Goal: Understand process/instructions: Learn how to perform a task or action

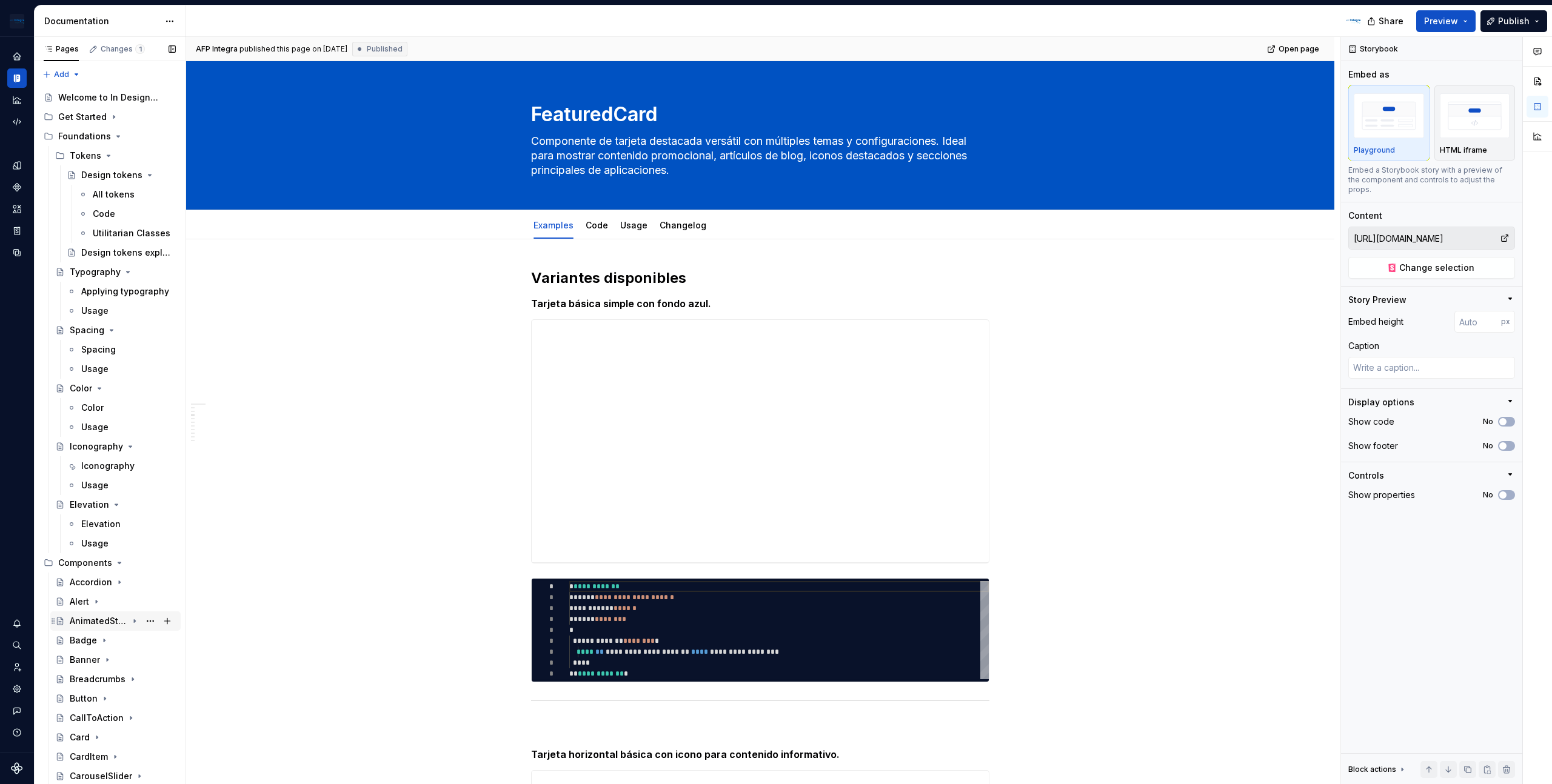
scroll to position [0, 65]
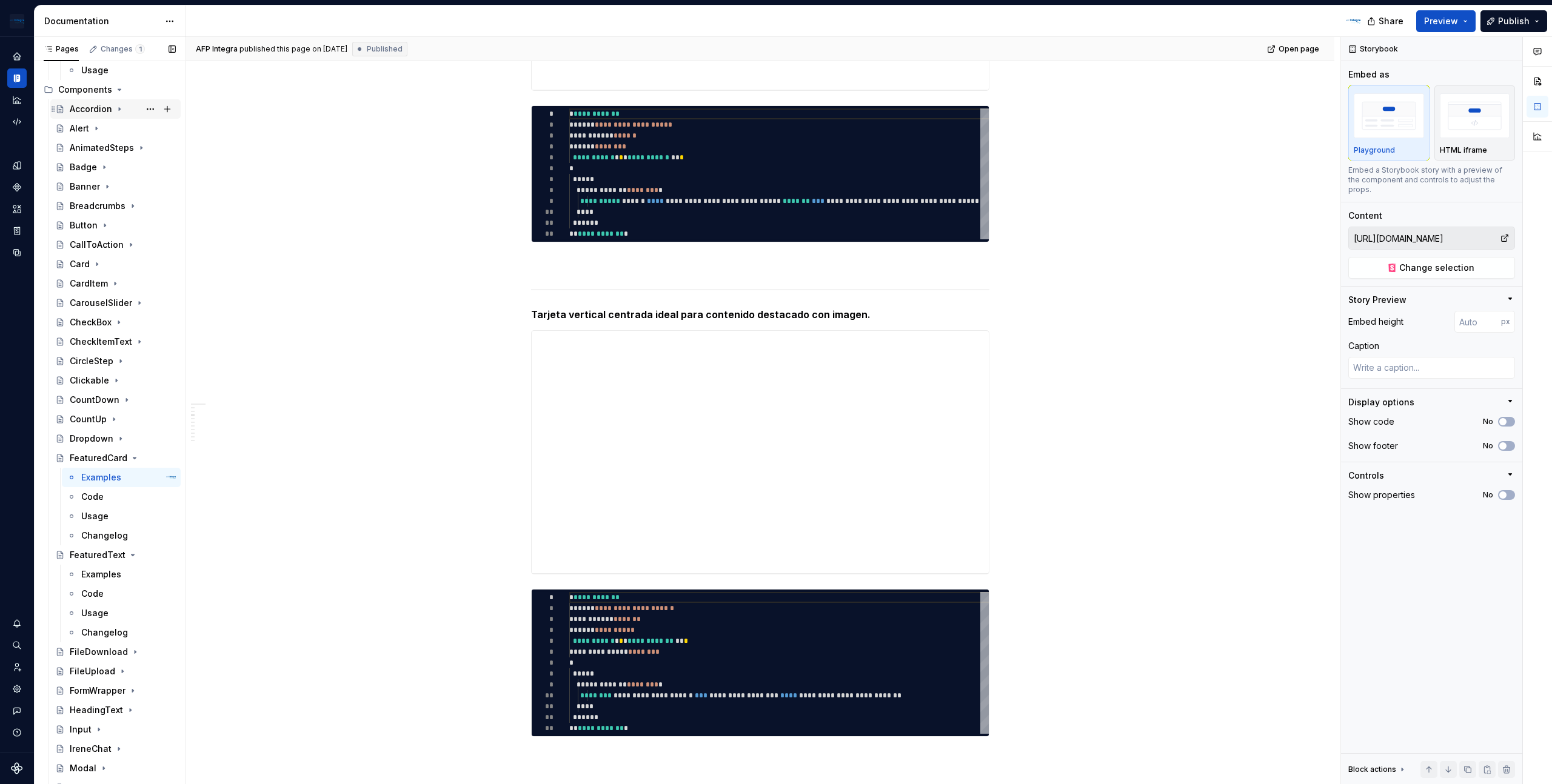
click at [114, 110] on icon "Page tree" at bounding box center [119, 109] width 10 height 10
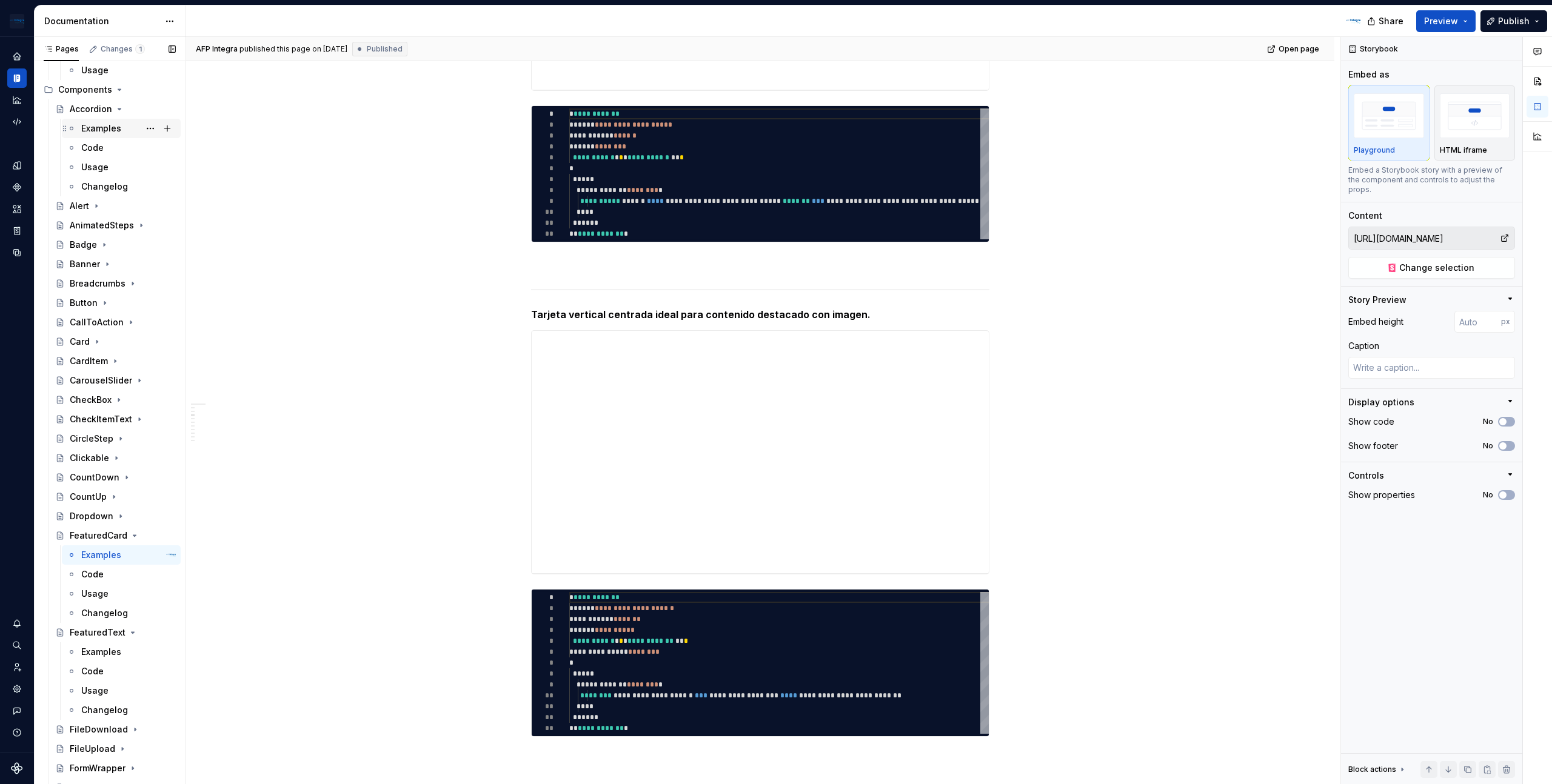
click at [101, 131] on div "Examples" at bounding box center [101, 129] width 40 height 12
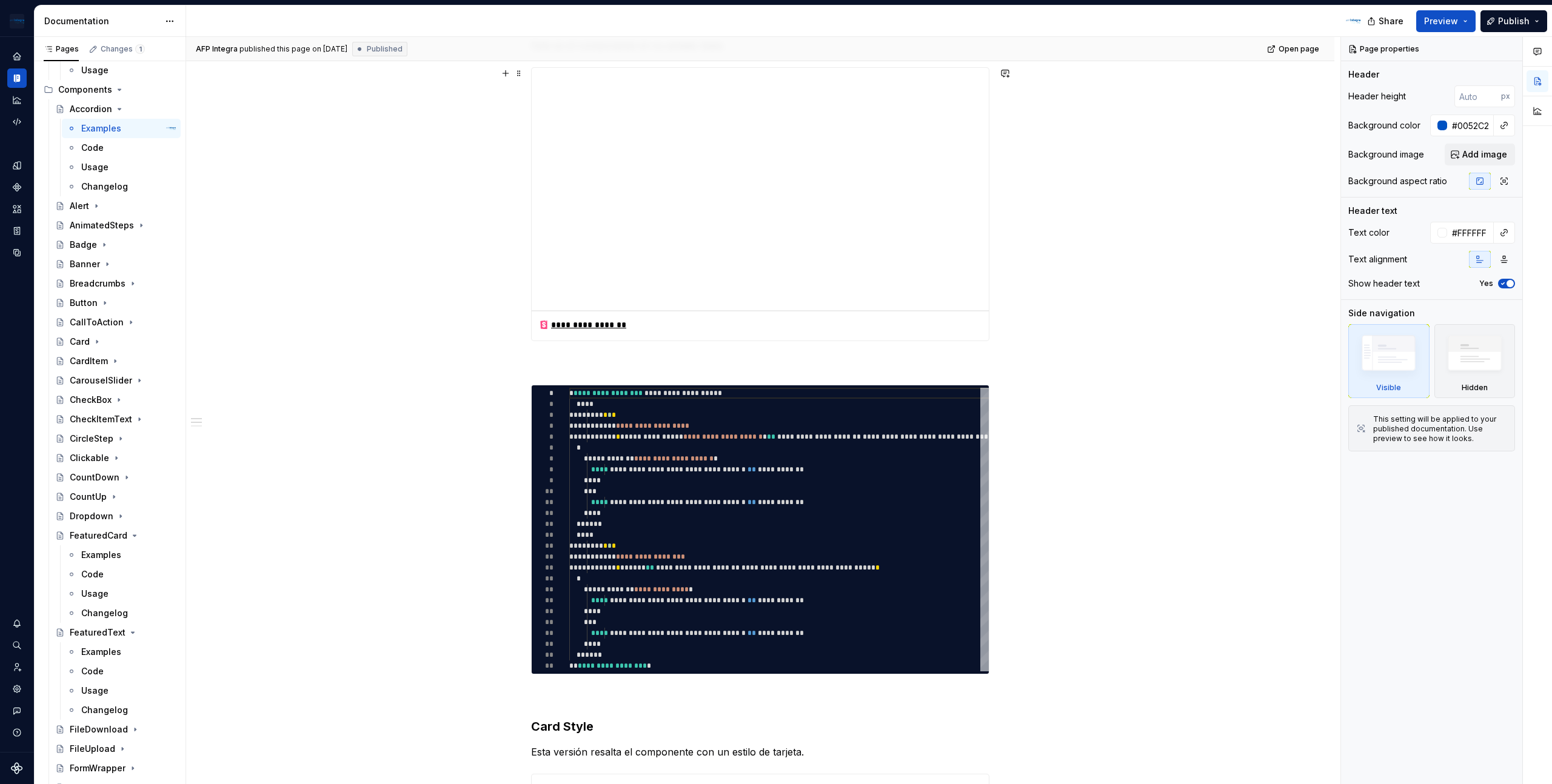
scroll to position [306, 0]
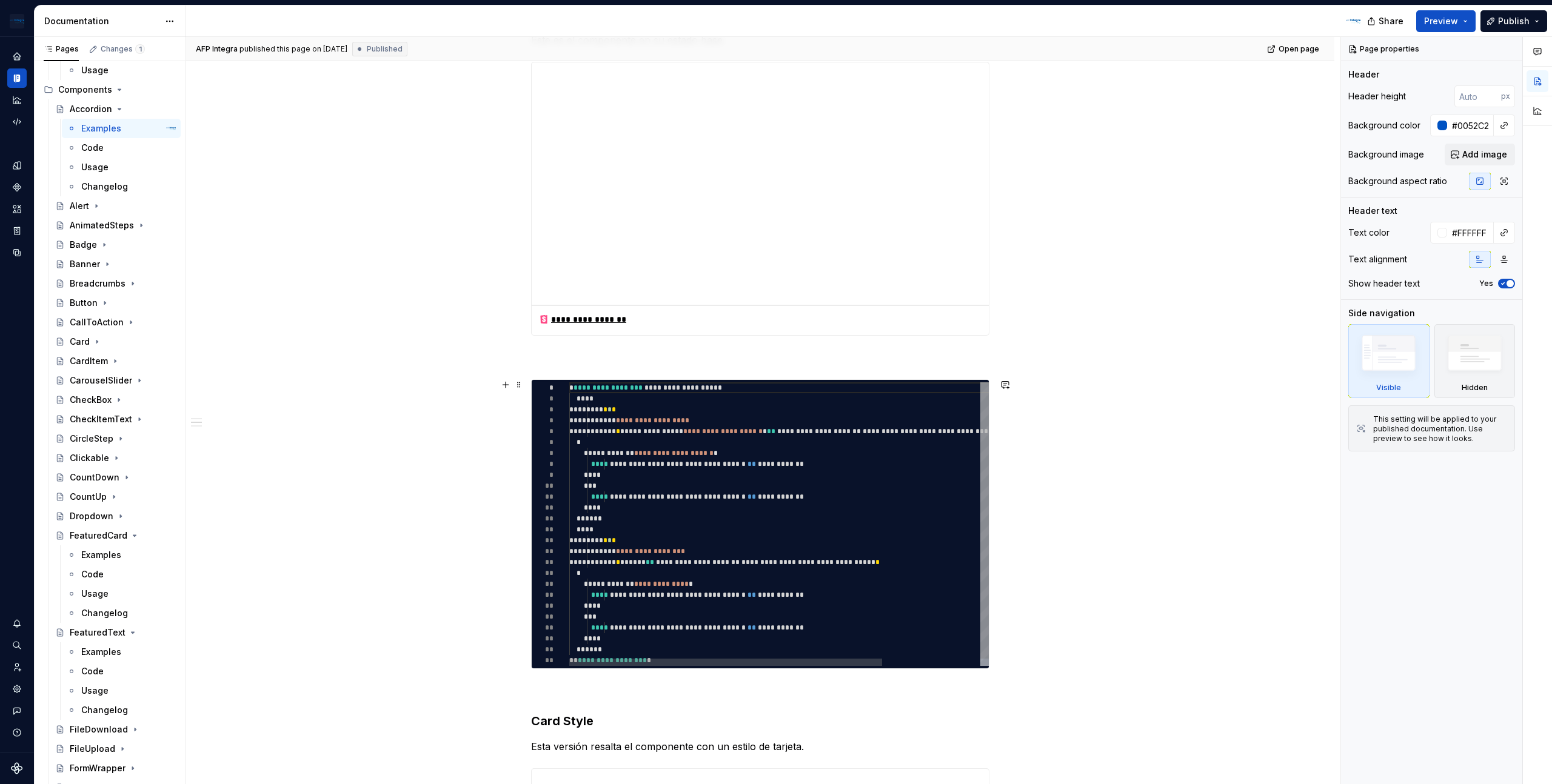
type textarea "*"
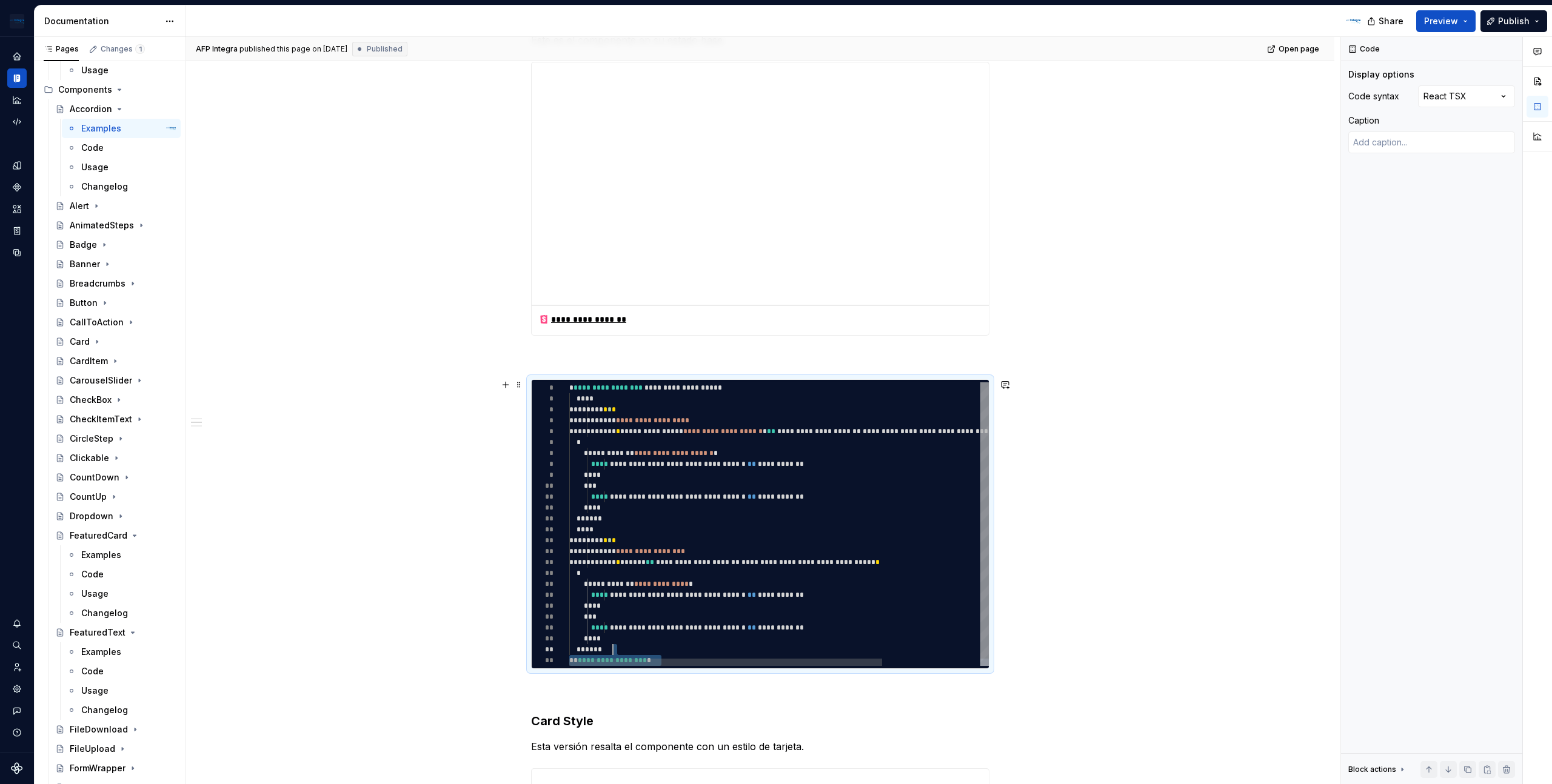
scroll to position [0, 43]
type textarea "**********"
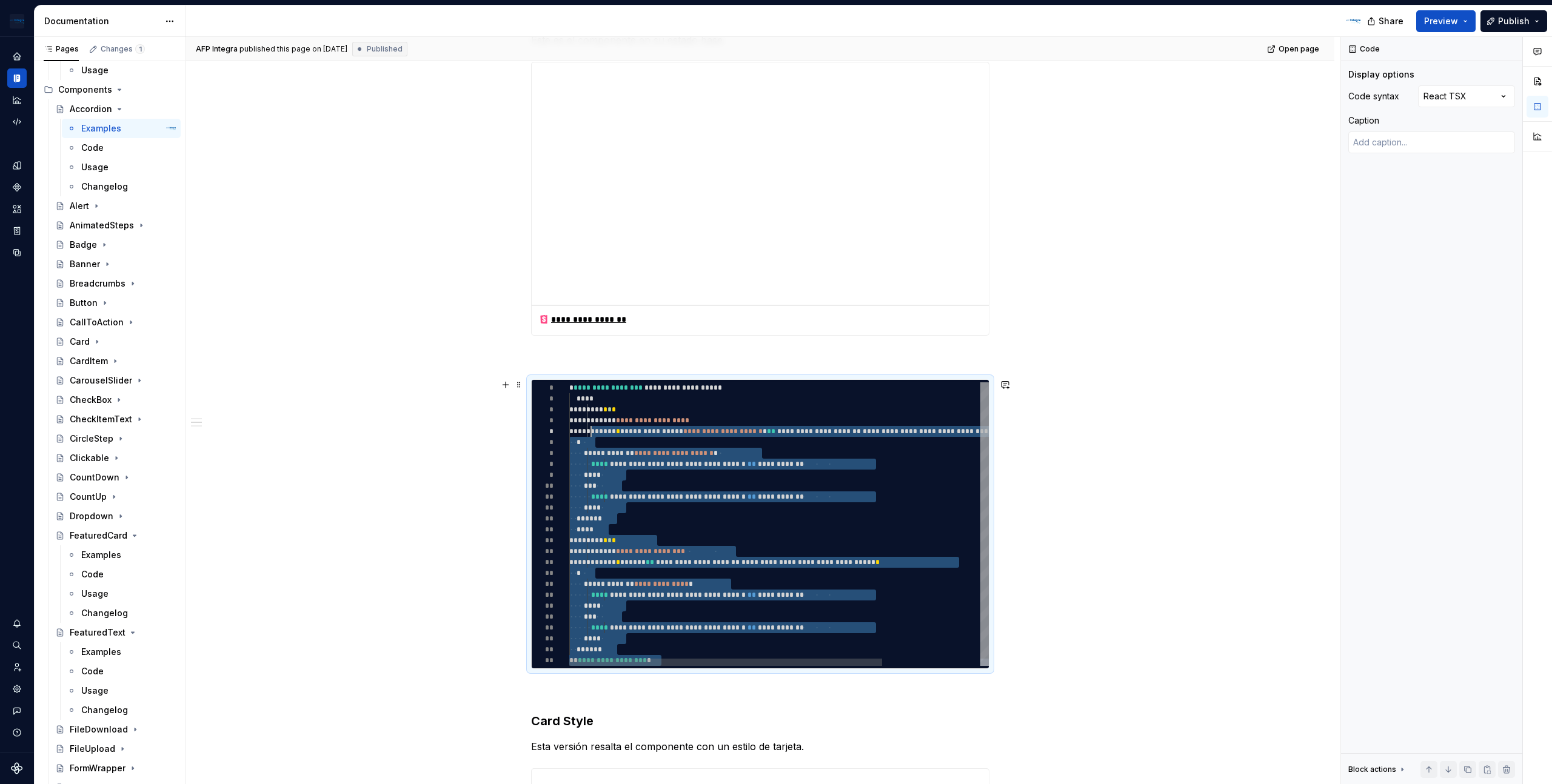
scroll to position [43, 22]
drag, startPoint x: 679, startPoint y: 657, endPoint x: 593, endPoint y: 425, distance: 247.4
click at [593, 425] on div "**********" at bounding box center [845, 527] width 551 height 291
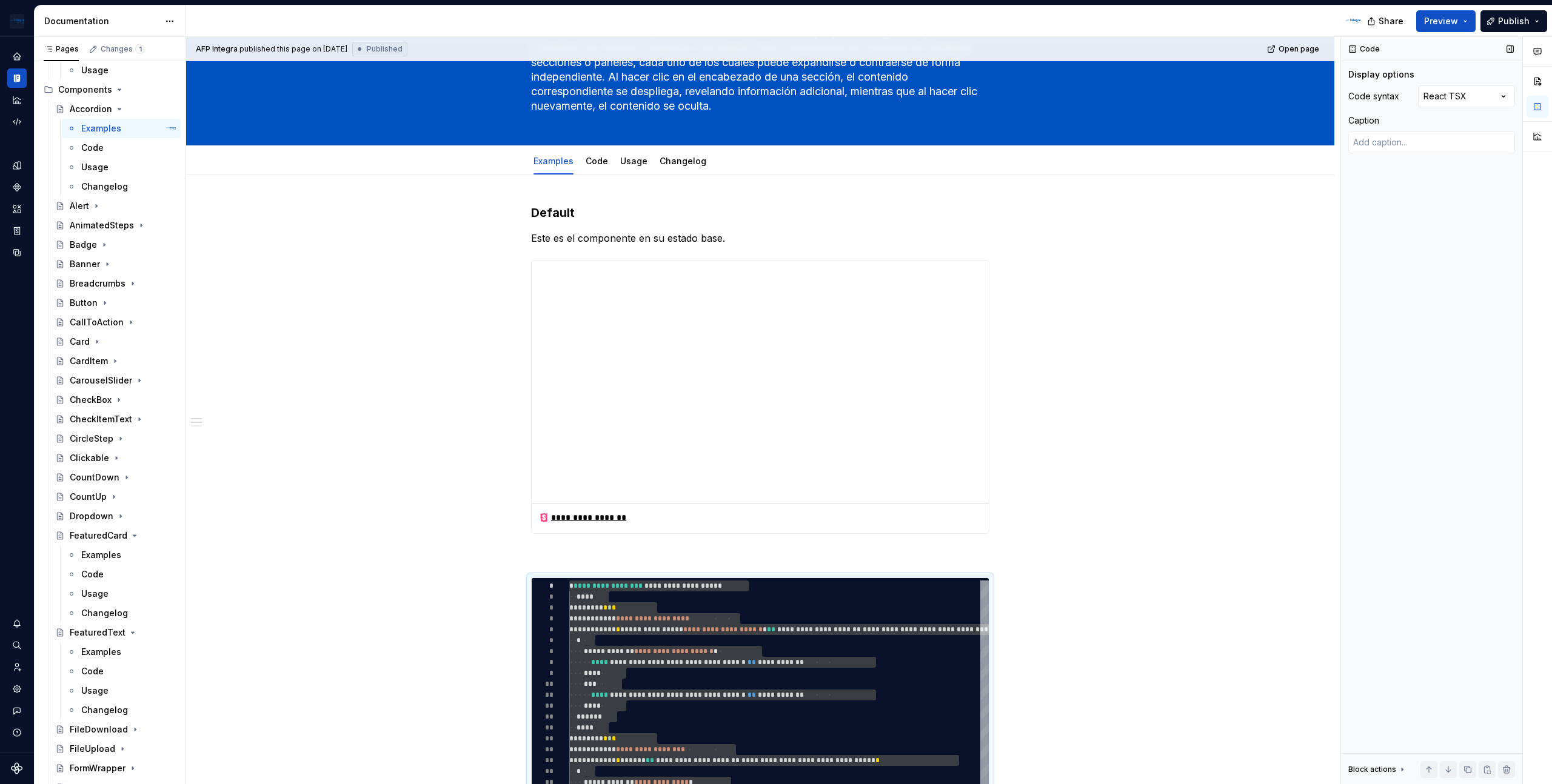
scroll to position [0, 0]
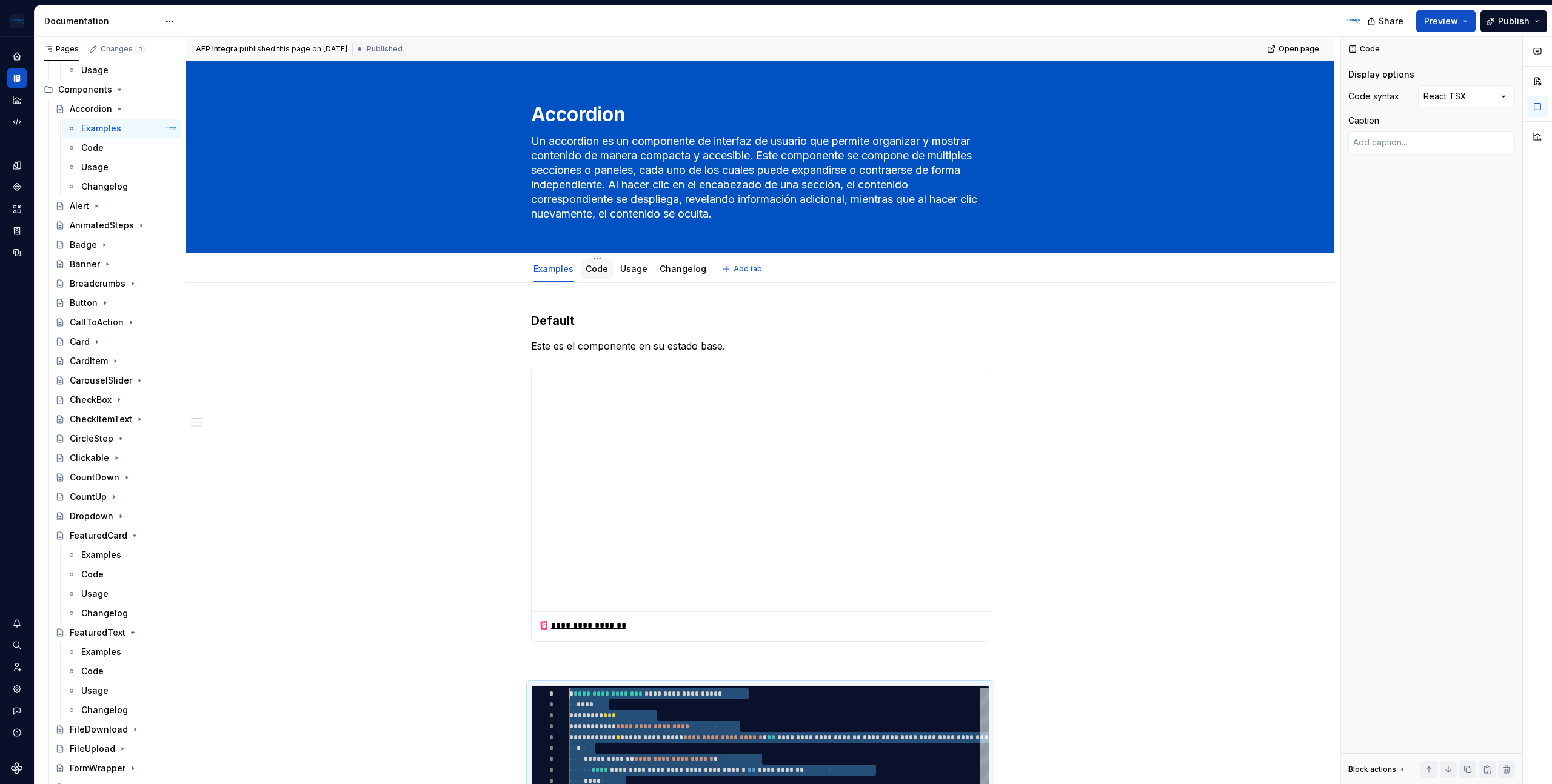
click at [603, 272] on link "Code" at bounding box center [596, 269] width 22 height 11
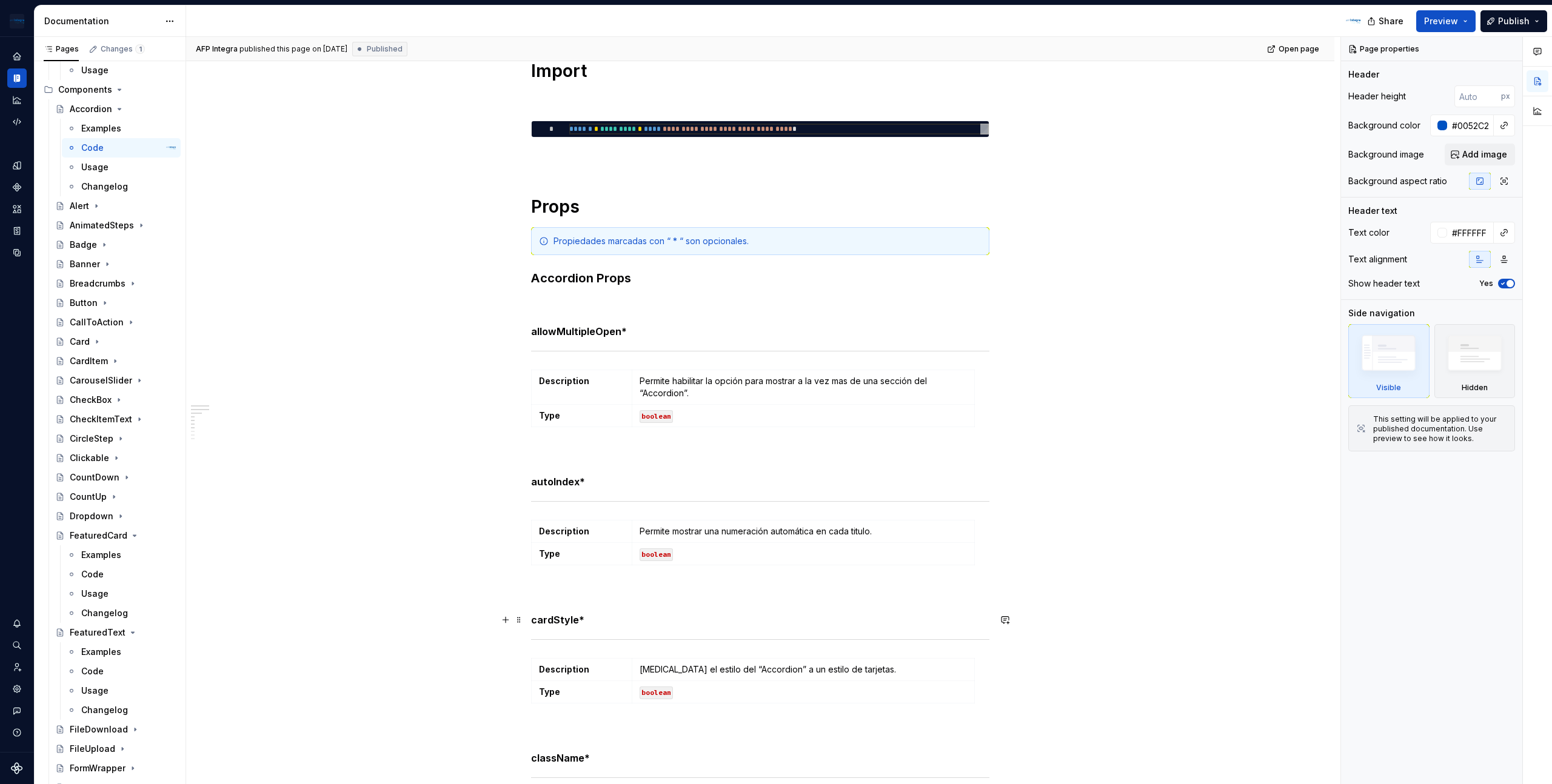
scroll to position [155, 0]
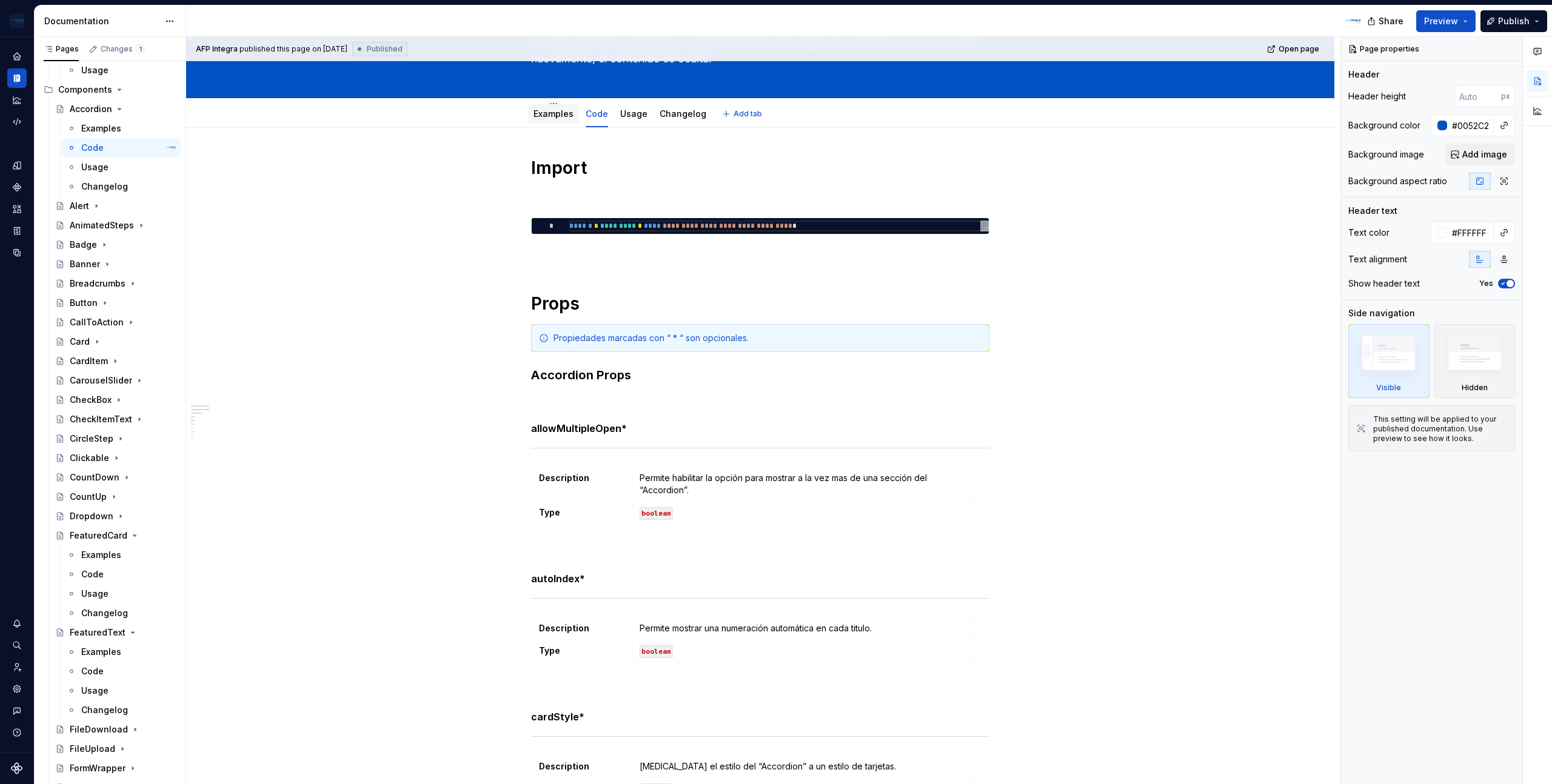
click at [549, 122] on div "Examples" at bounding box center [553, 113] width 49 height 19
click at [560, 113] on link "Examples" at bounding box center [554, 114] width 40 height 11
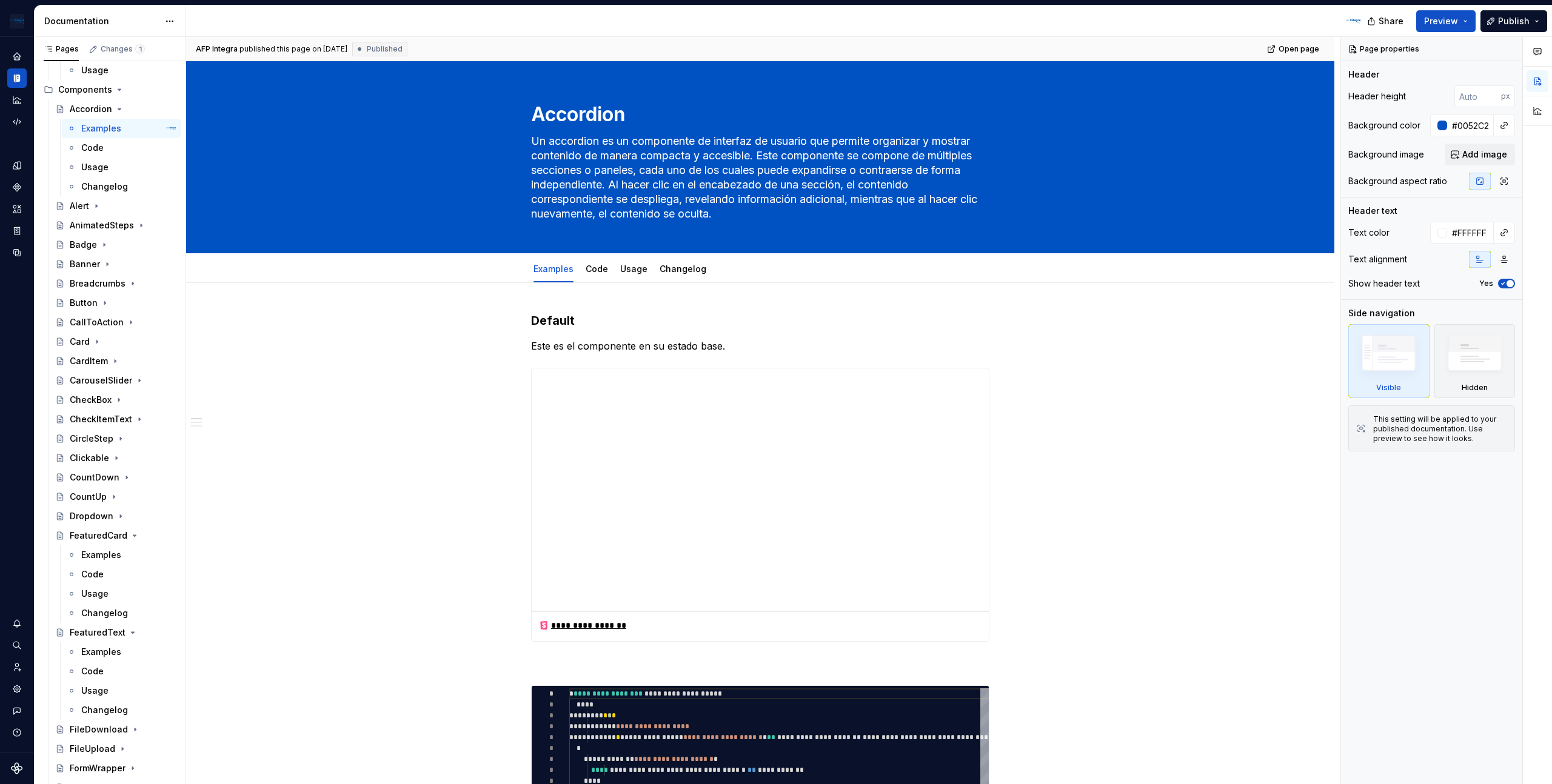
type textarea "*"
